Goal: Find specific page/section: Find specific page/section

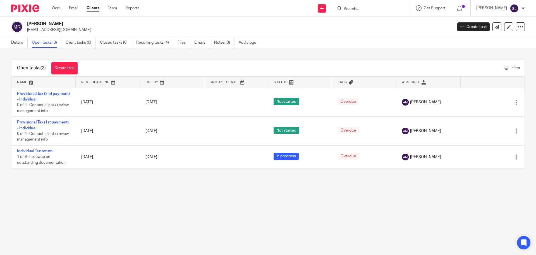
click at [353, 9] on input "Search" at bounding box center [368, 9] width 50 height 5
type input "just pink"
click at [354, 21] on link at bounding box center [388, 24] width 93 height 13
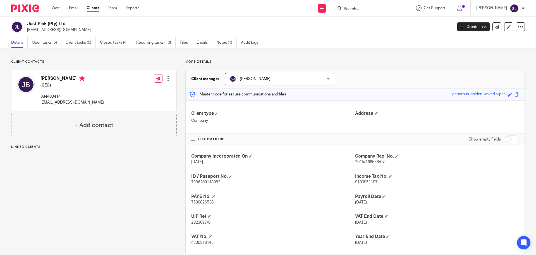
click at [200, 241] on span "4230316145" at bounding box center [202, 242] width 22 height 4
copy span "4230316145"
click at [54, 103] on p "[EMAIL_ADDRESS][DOMAIN_NAME]" at bounding box center [73, 102] width 64 height 6
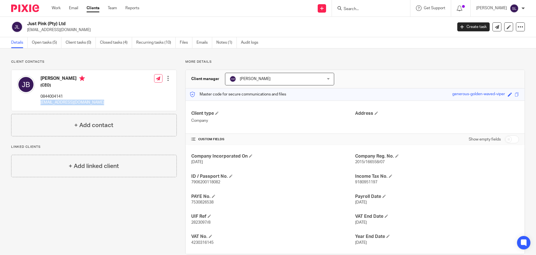
click at [54, 103] on p "[EMAIL_ADDRESS][DOMAIN_NAME]" at bounding box center [73, 102] width 64 height 6
copy div "[EMAIL_ADDRESS][DOMAIN_NAME]"
click at [367, 10] on input "Search" at bounding box center [368, 9] width 50 height 5
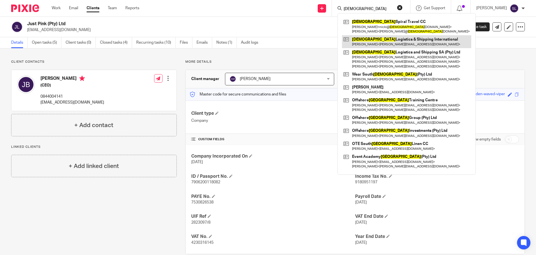
type input "african"
click at [377, 44] on link at bounding box center [406, 41] width 129 height 13
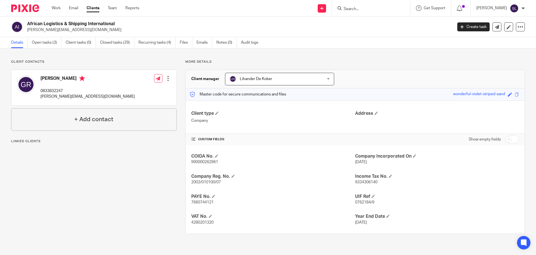
click at [121, 26] on h2 "African Logistics & Shipping International" at bounding box center [196, 24] width 338 height 6
click at [72, 206] on div "Client contacts Gail Rushin 0833832247 gail@alsi.co.za Edit contact Create clie…" at bounding box center [90, 147] width 174 height 174
drag, startPoint x: 32, startPoint y: 27, endPoint x: 35, endPoint y: 25, distance: 3.4
click at [32, 27] on p "gail@alsi.co.za" at bounding box center [238, 30] width 422 height 6
click at [35, 25] on h2 "African Logistics & Shipping International" at bounding box center [196, 24] width 338 height 6
